Goal: Task Accomplishment & Management: Complete application form

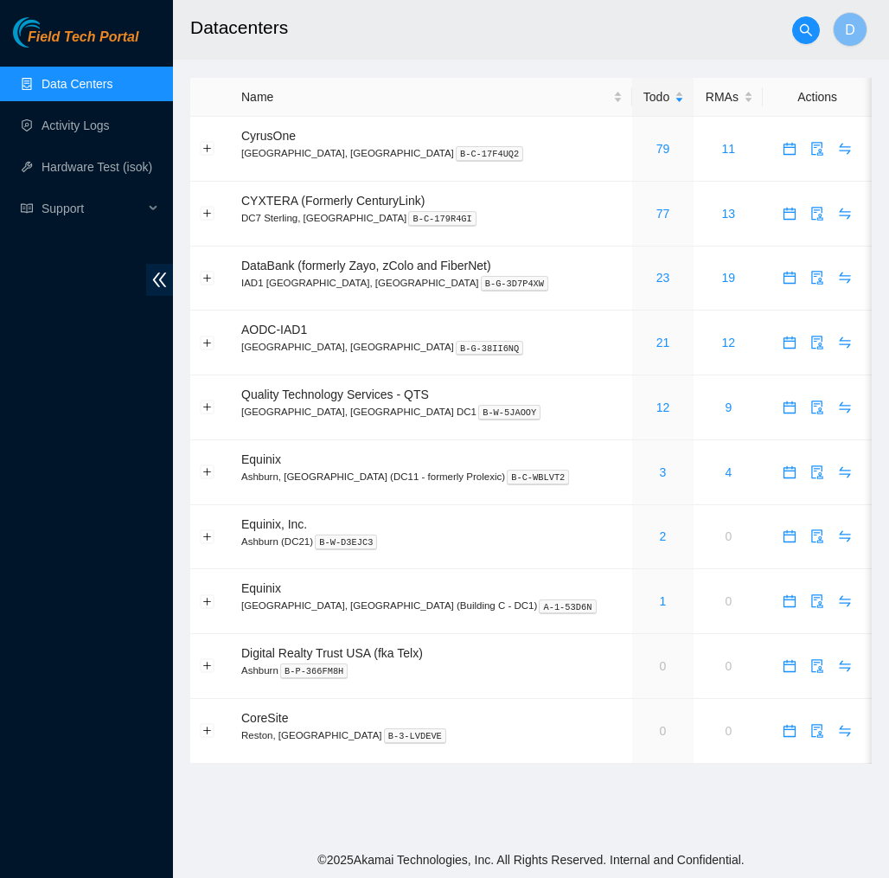
click at [106, 77] on link "Data Centers" at bounding box center [77, 84] width 71 height 14
click at [90, 88] on link "Data Centers" at bounding box center [77, 84] width 71 height 14
click at [89, 131] on link "Activity Logs" at bounding box center [76, 125] width 68 height 14
click at [89, 118] on link "Activity Logs" at bounding box center [76, 125] width 68 height 14
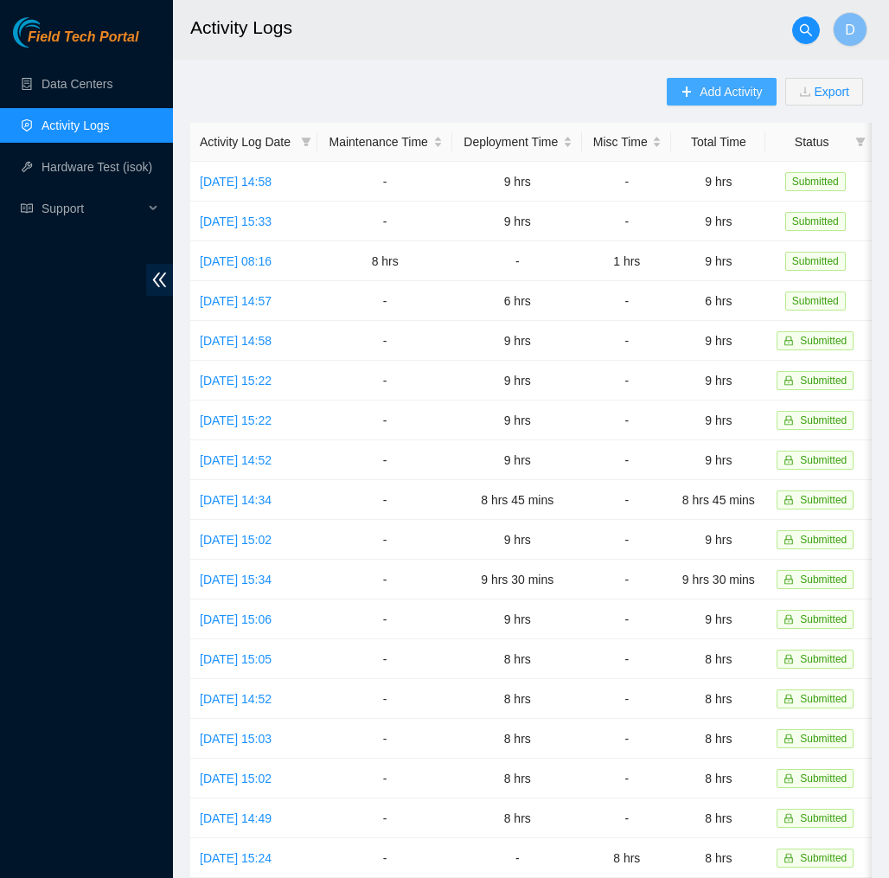
click at [710, 84] on span "Add Activity" at bounding box center [730, 91] width 62 height 19
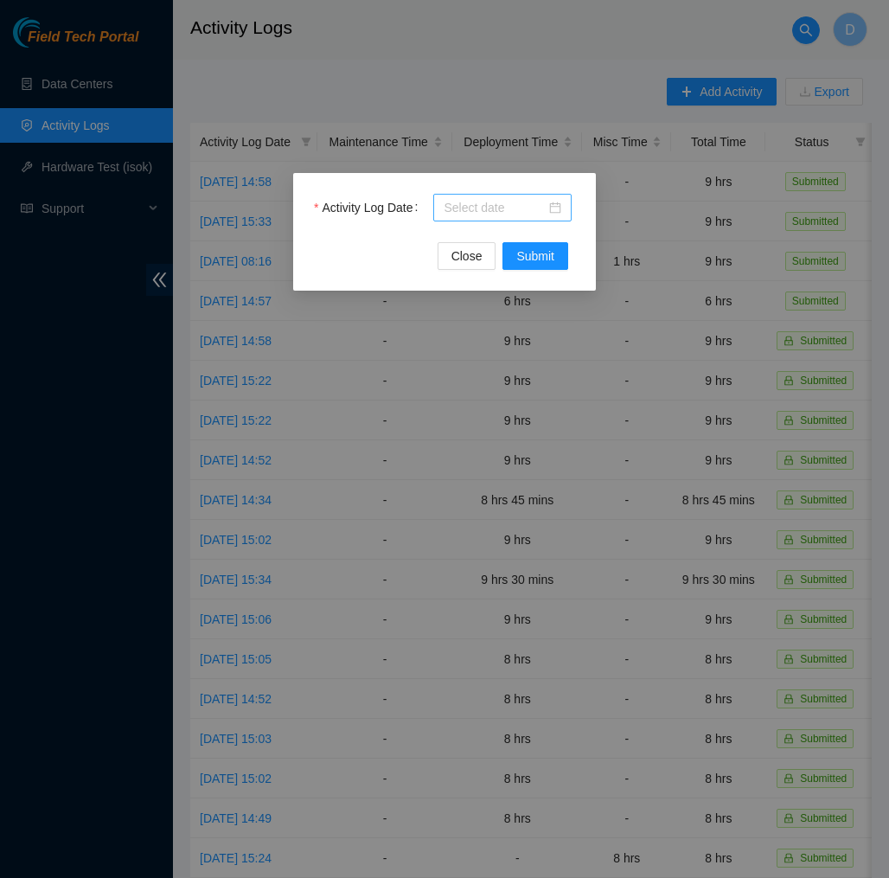
click at [491, 204] on input "Activity Log Date" at bounding box center [495, 207] width 102 height 19
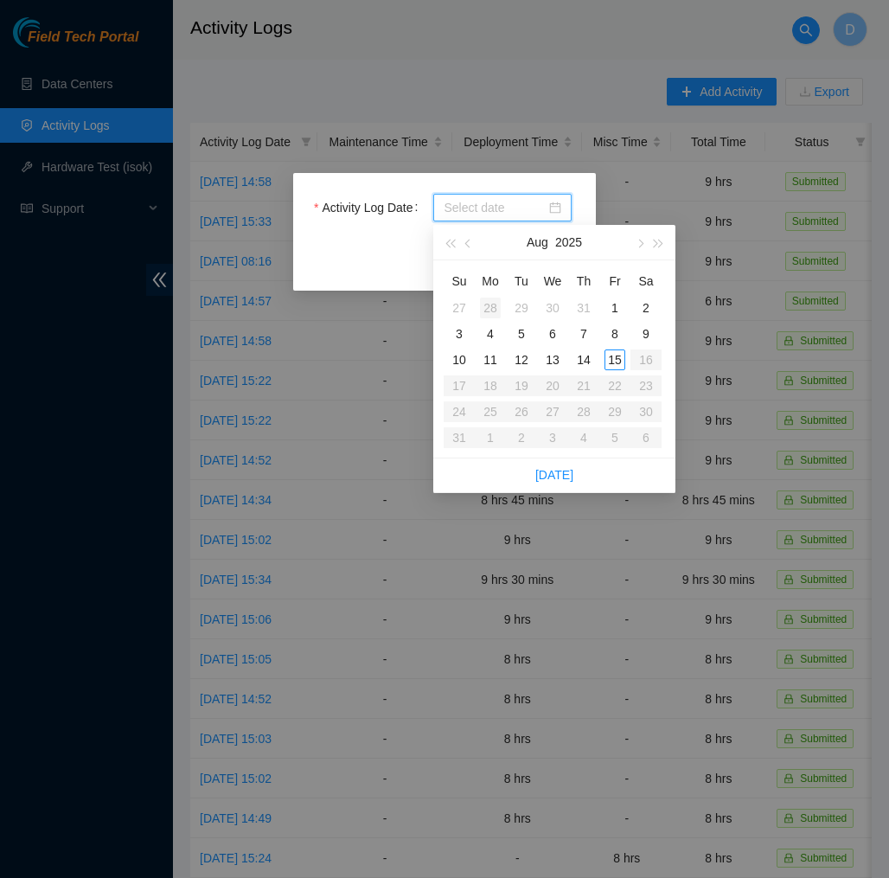
type input "[DATE]"
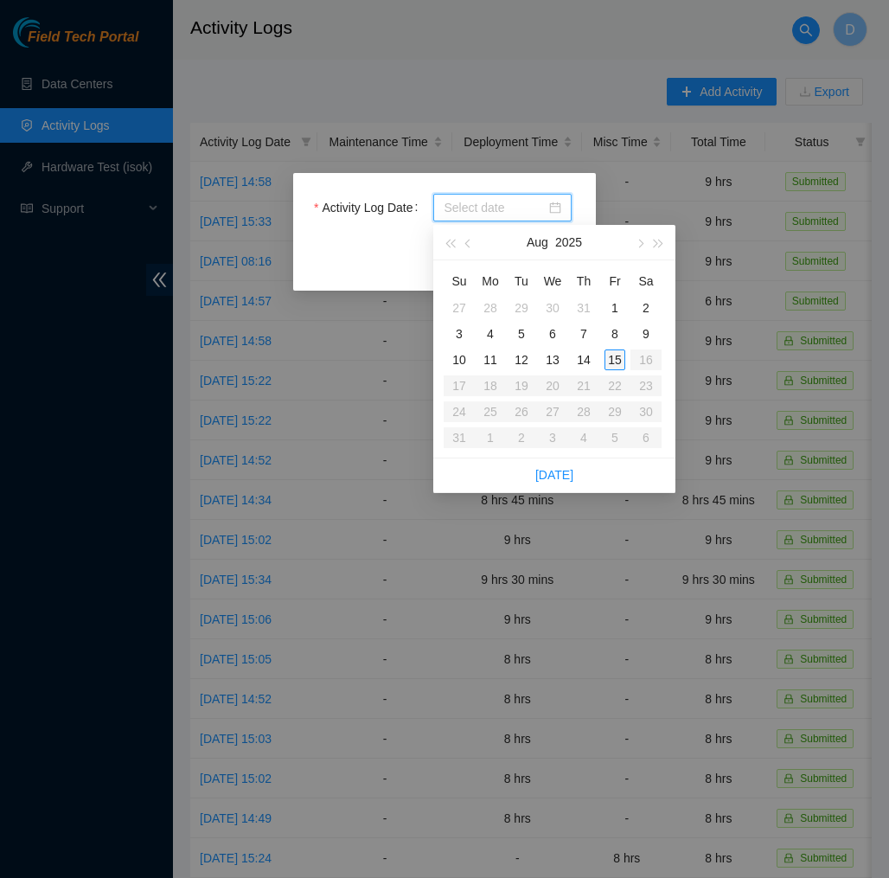
type input "[DATE]"
click at [614, 363] on div "15" at bounding box center [614, 359] width 21 height 21
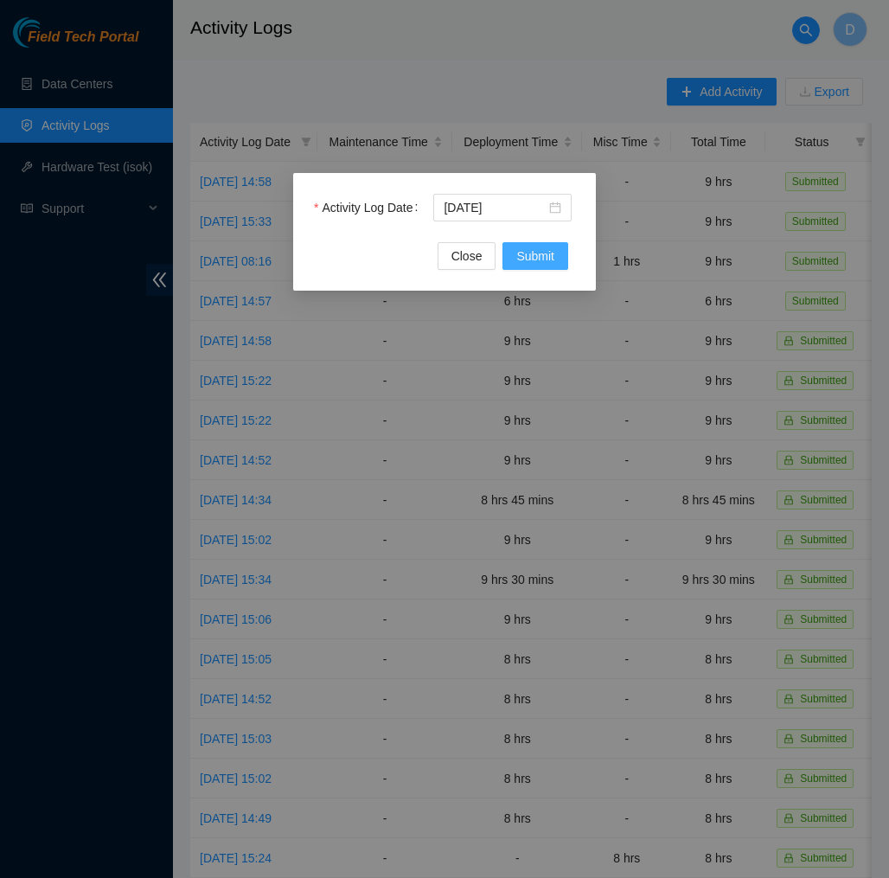
click at [547, 256] on span "Submit" at bounding box center [535, 255] width 38 height 19
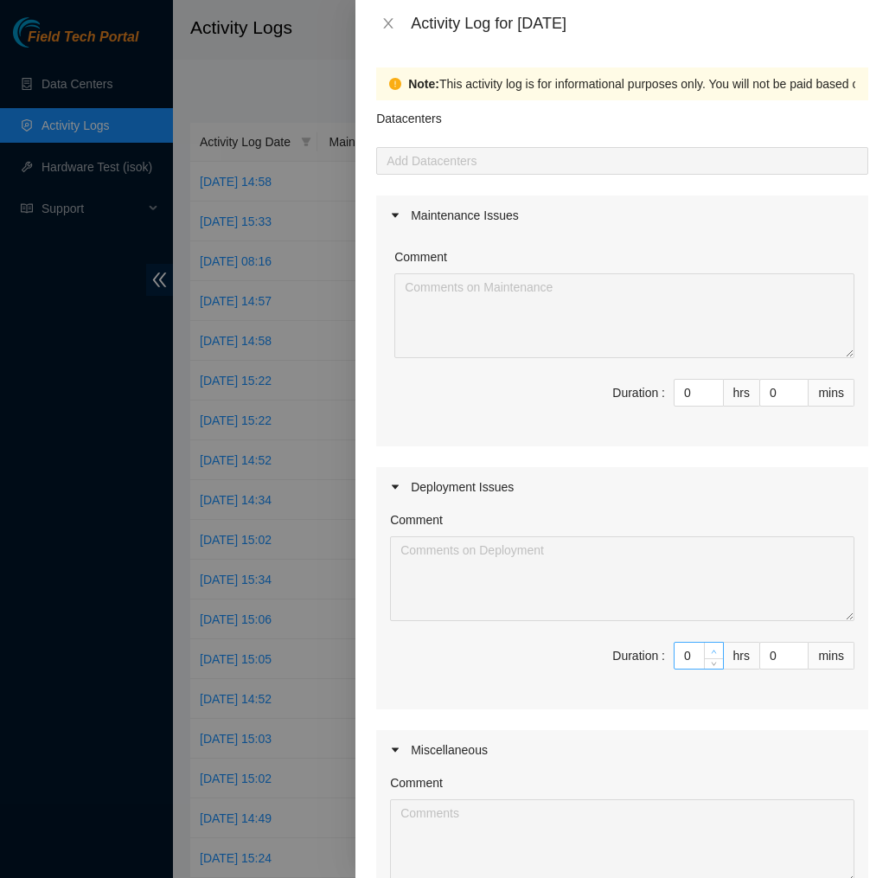
type input "1"
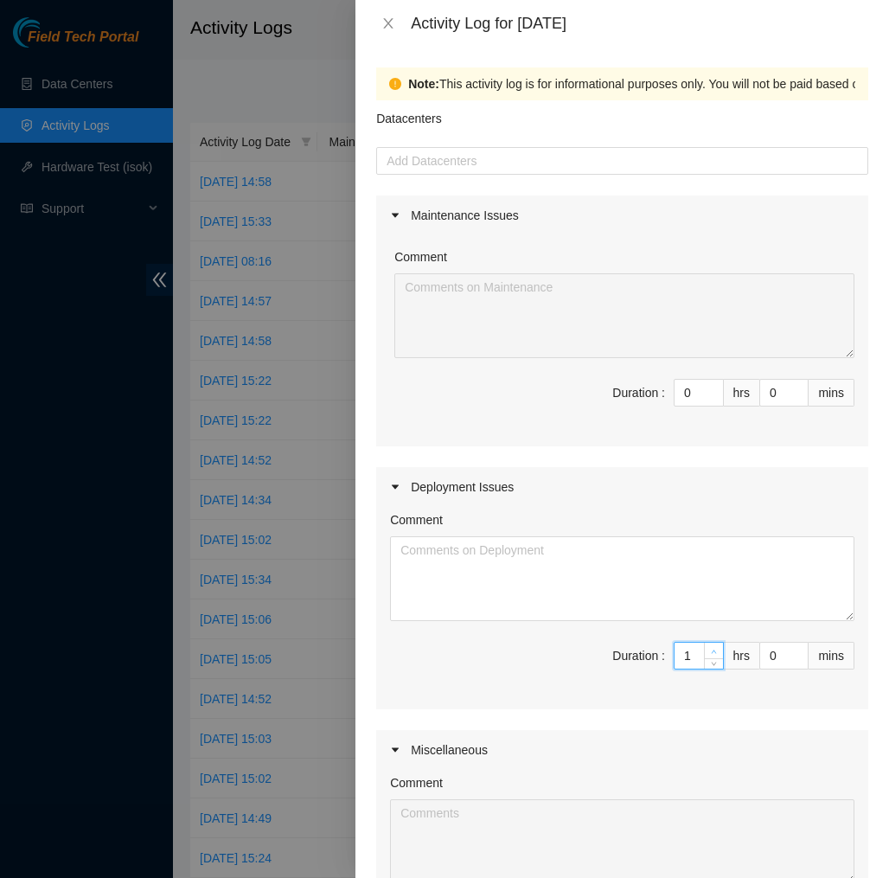
click at [712, 649] on icon "up" at bounding box center [714, 651] width 6 height 6
type input "2"
click at [712, 649] on icon "up" at bounding box center [714, 651] width 6 height 6
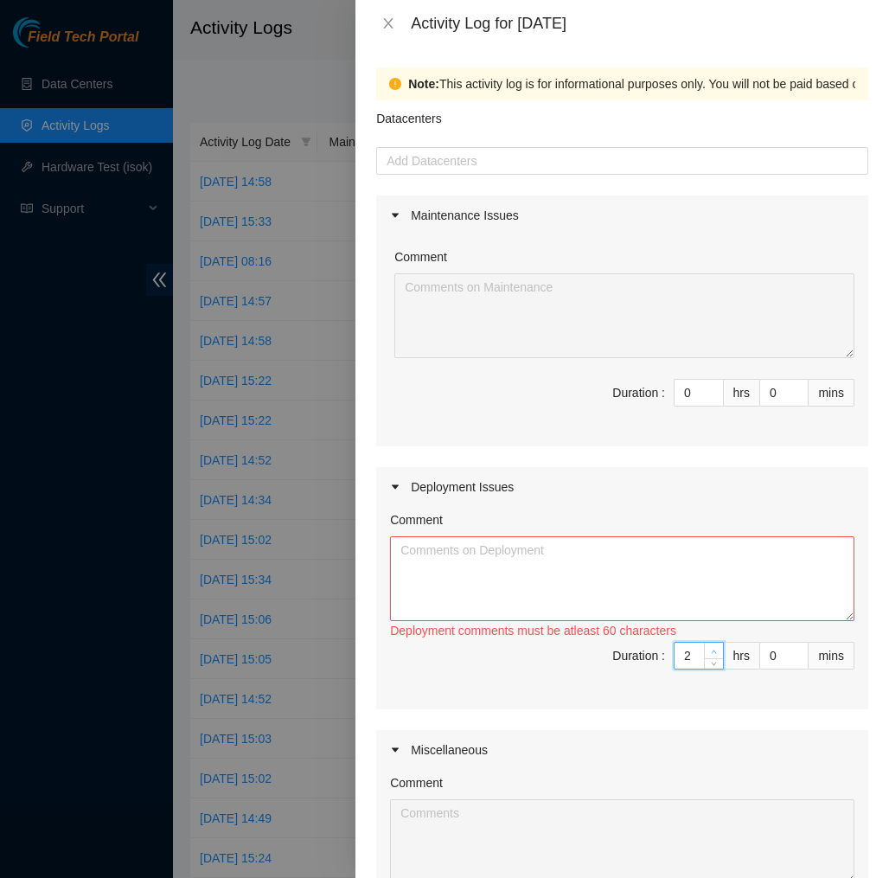
type input "3"
click at [712, 649] on icon "up" at bounding box center [714, 651] width 6 height 6
type input "4"
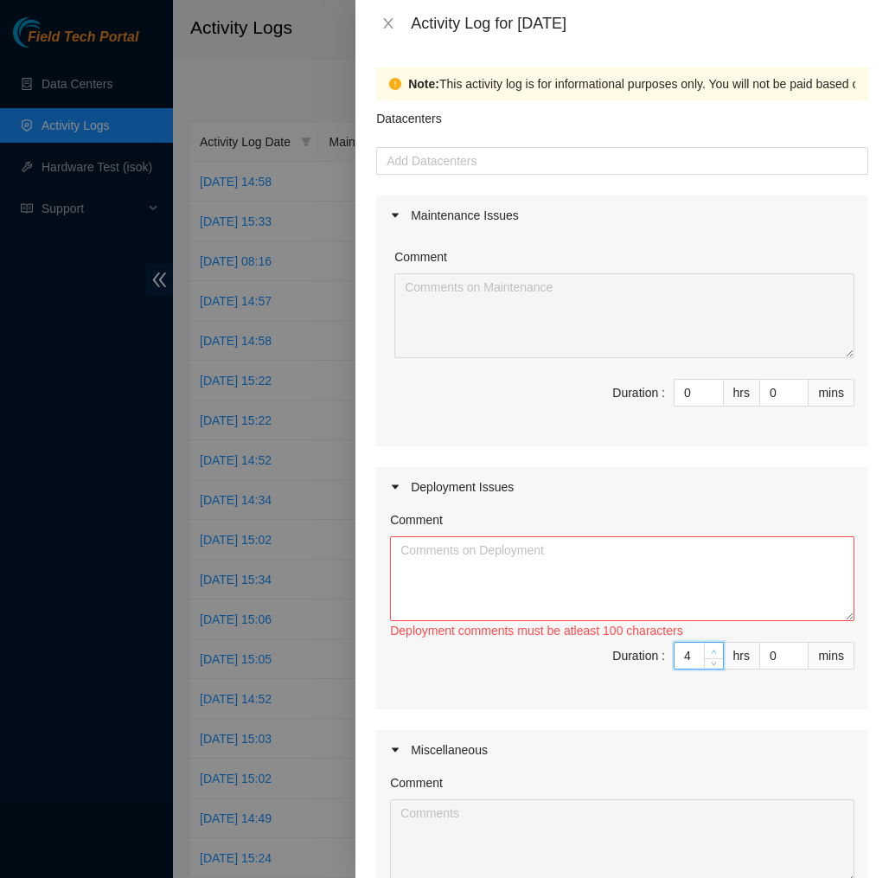
click at [712, 649] on icon "up" at bounding box center [714, 651] width 6 height 6
type input "5"
click at [712, 649] on icon "up" at bounding box center [714, 651] width 6 height 6
type input "6"
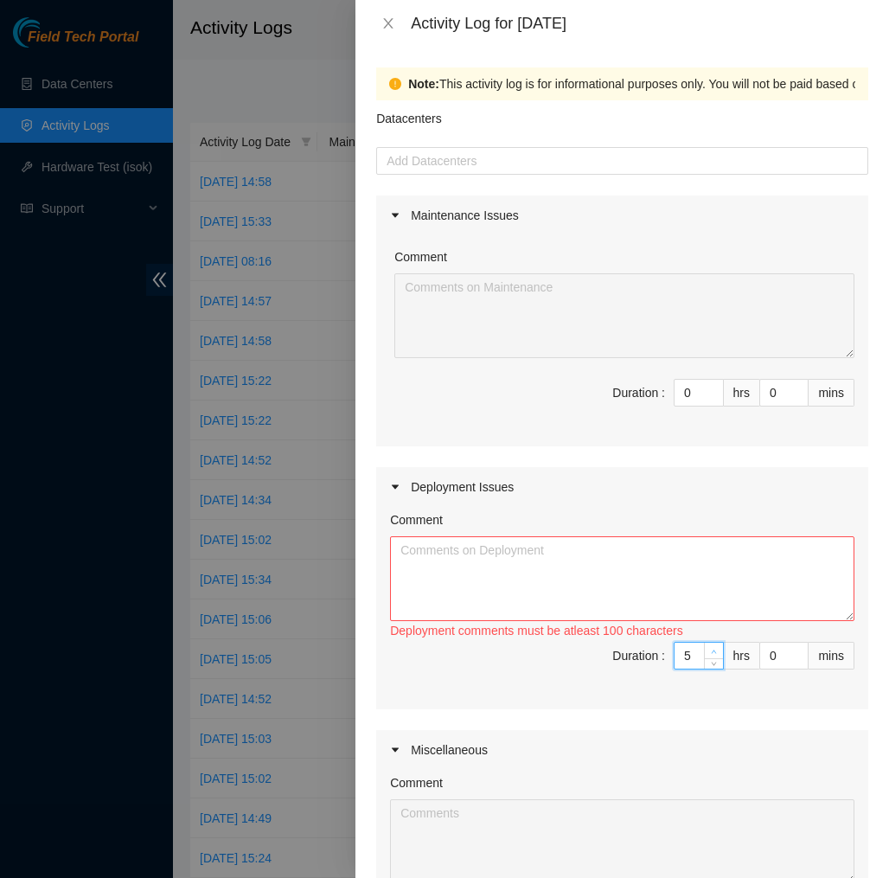
type input "6"
click at [712, 649] on icon "up" at bounding box center [714, 651] width 6 height 6
type input "7"
click at [712, 649] on icon "up" at bounding box center [714, 651] width 6 height 6
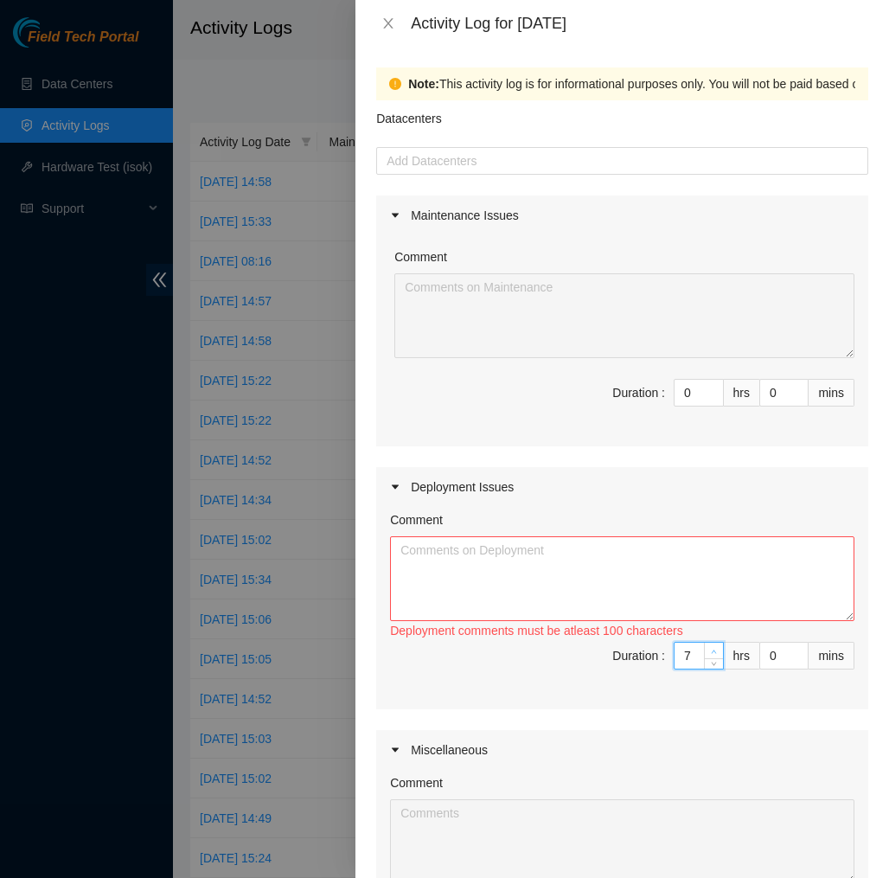
type input "8"
click at [712, 649] on icon "up" at bounding box center [714, 651] width 6 height 6
click at [731, 591] on textarea "Comment" at bounding box center [622, 578] width 464 height 85
paste textarea "EOD75655 [DATE], power cycled TOR and reseated ETH0 cables, then rescued and co…"
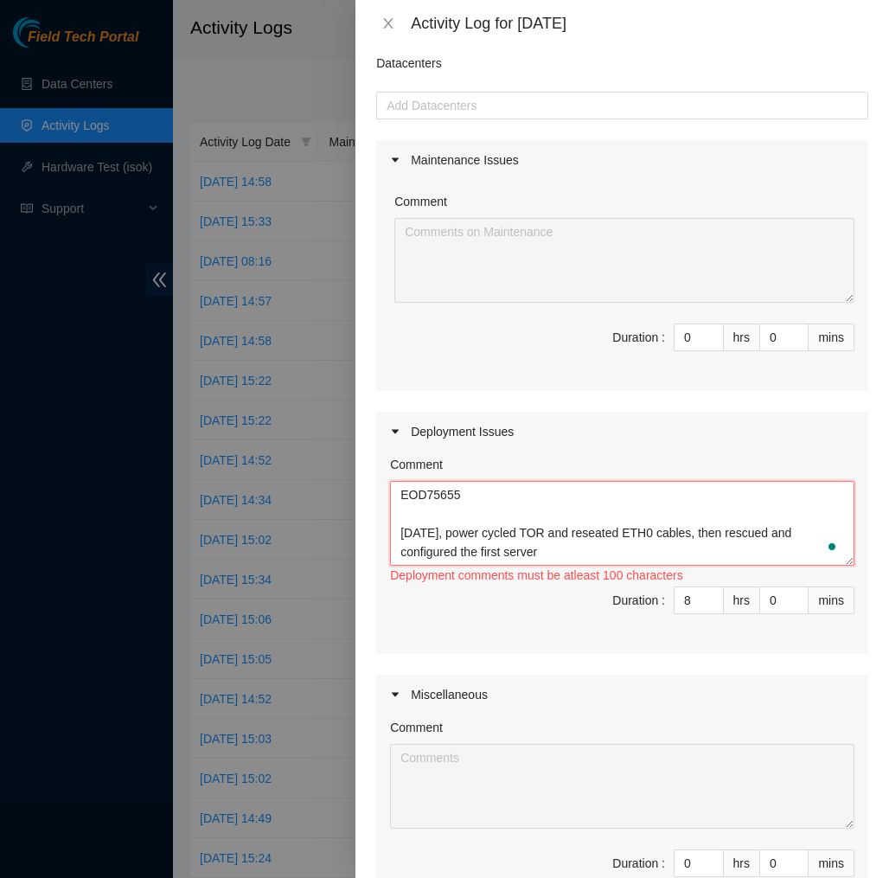
scroll to position [32, 0]
click at [520, 552] on textarea "EOD75655 [DATE], power cycled TOR and reseated ETH0 cables, then rescued and co…" at bounding box center [622, 523] width 464 height 85
paste textarea "EOD DP83145 In the storage room, I unboxed all the material on the pallet and m…"
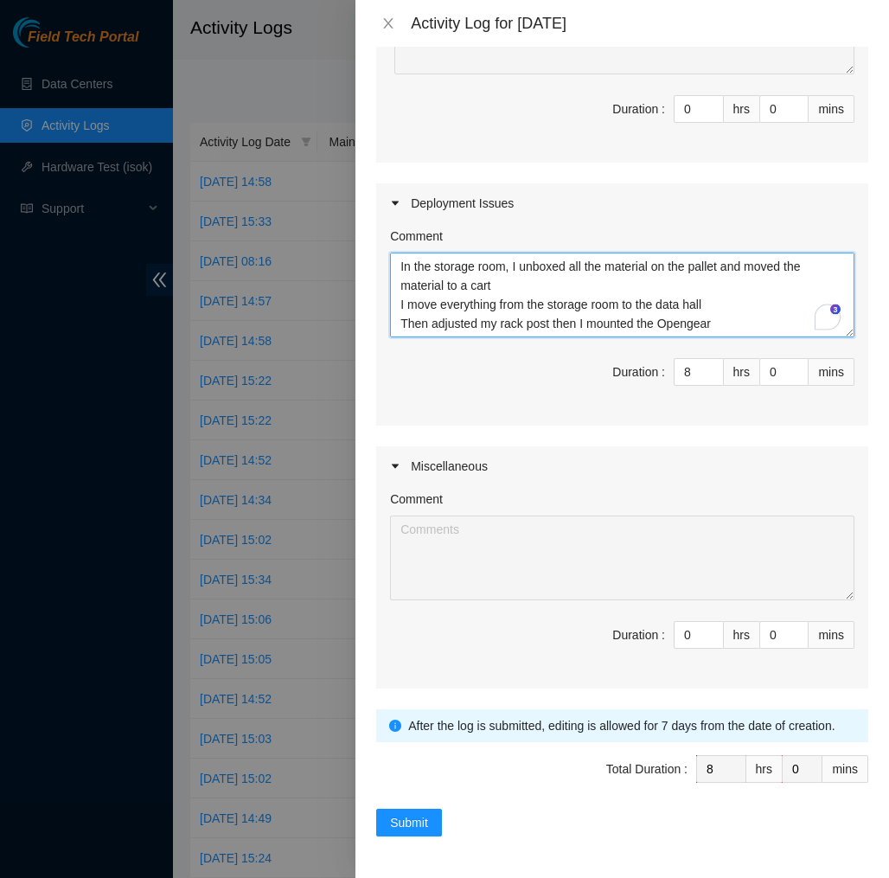
scroll to position [284, 0]
type textarea "EOD75655 [DATE], power cycled TOR and reseated ETH0 cables, then rescued and co…"
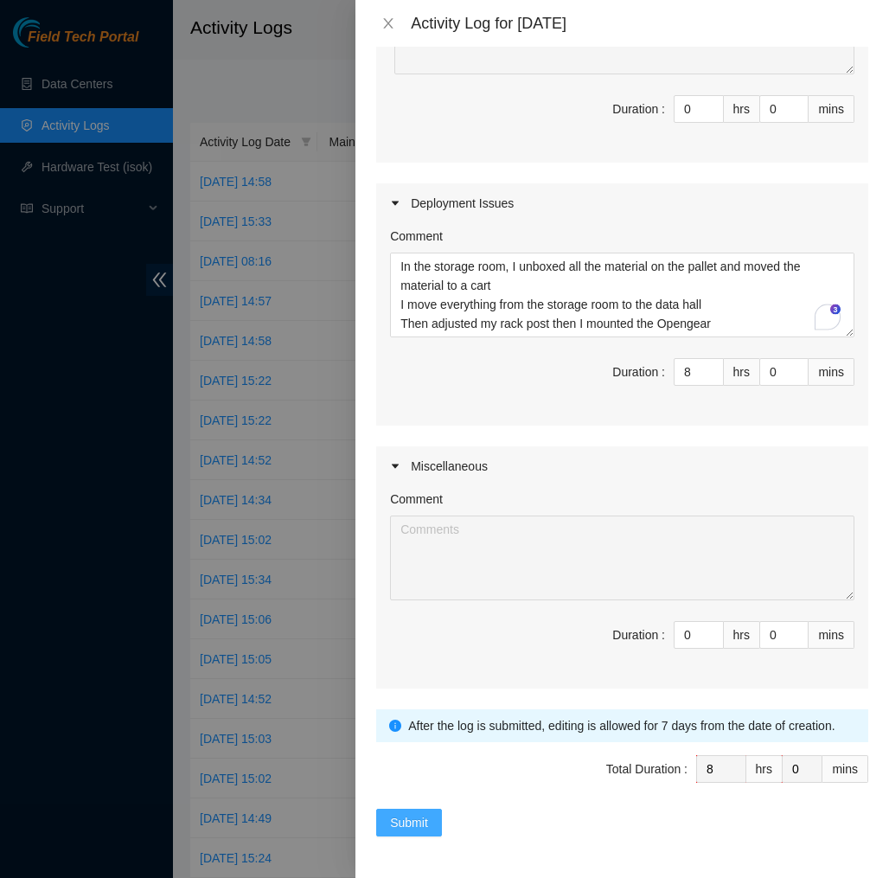
click at [407, 816] on span "Submit" at bounding box center [409, 822] width 38 height 19
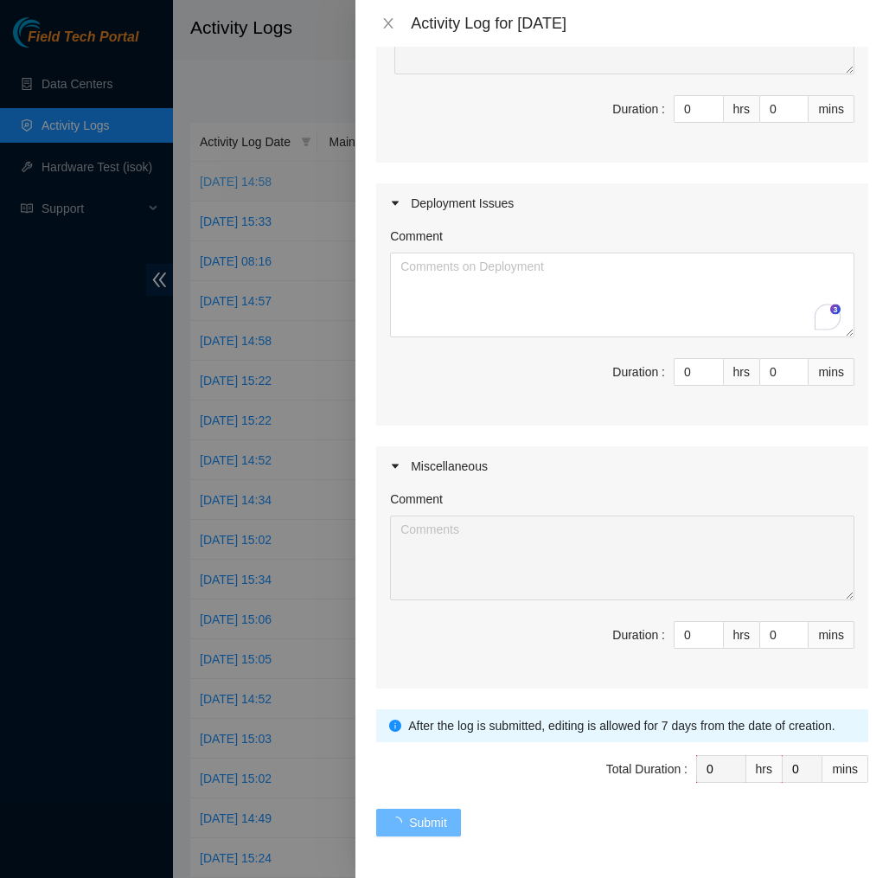
scroll to position [0, 0]
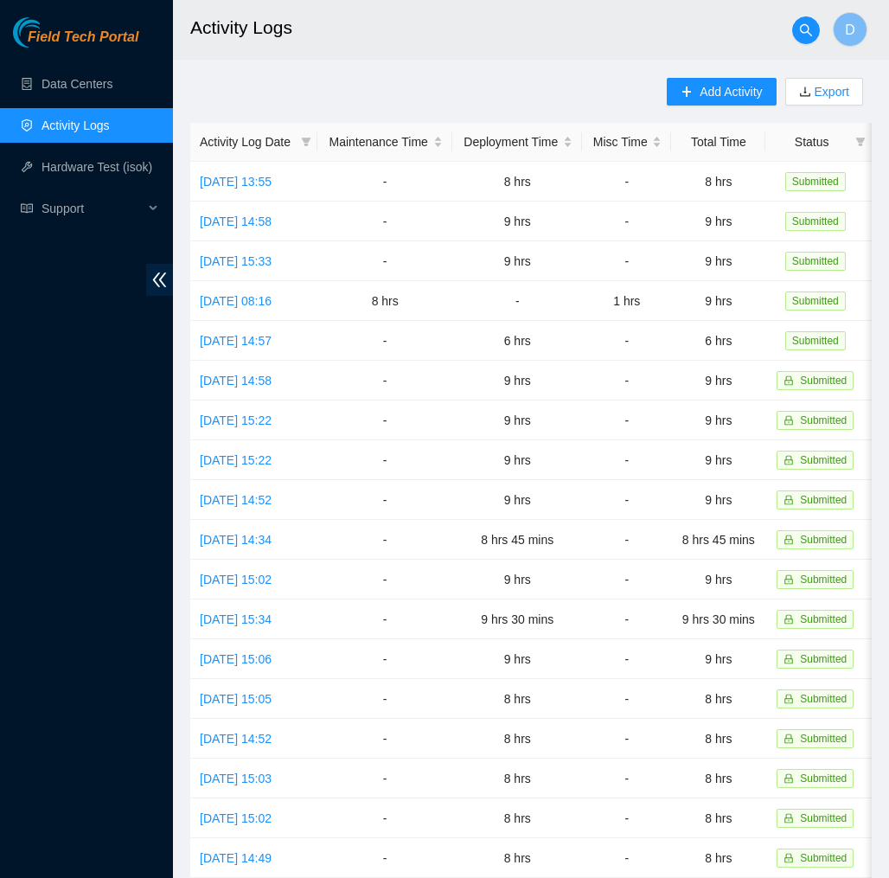
click at [441, 35] on h2 "Activity Logs" at bounding box center [489, 27] width 598 height 55
